Goal: Information Seeking & Learning: Find specific fact

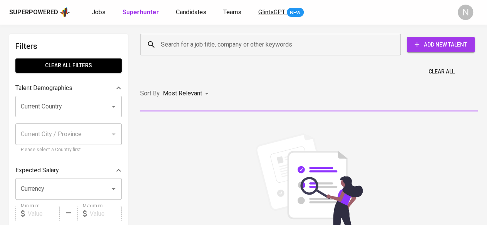
click at [281, 8] on link "GlintsGPT NEW" at bounding box center [281, 13] width 45 height 10
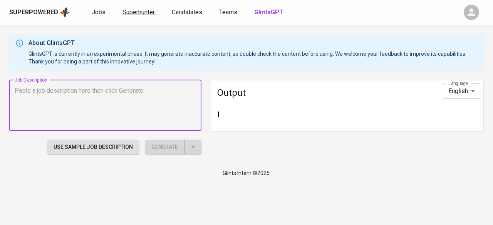
click at [138, 13] on span "Superhunter" at bounding box center [139, 11] width 32 height 7
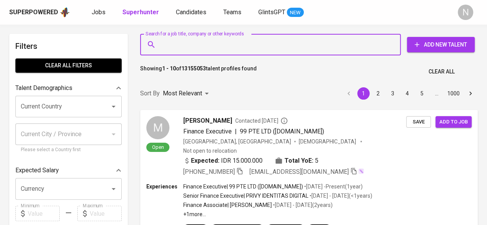
click at [227, 40] on input "Search for a job title, company or other keywords" at bounding box center [272, 44] width 227 height 15
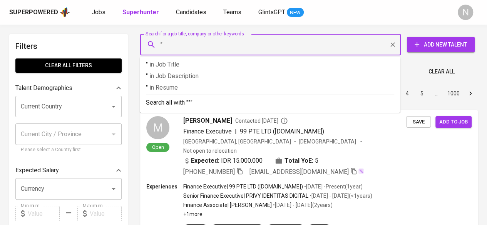
paste input "[PERSON_NAME]"
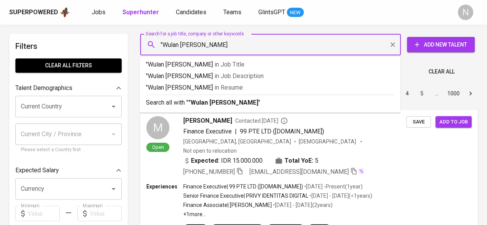
type input ""Wulan [PERSON_NAME]""
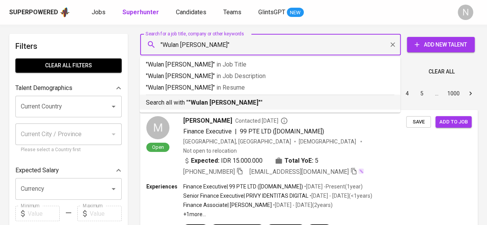
click at [264, 101] on p "Search all with " "[PERSON_NAME]" "" at bounding box center [270, 102] width 249 height 9
